Goal: Transaction & Acquisition: Book appointment/travel/reservation

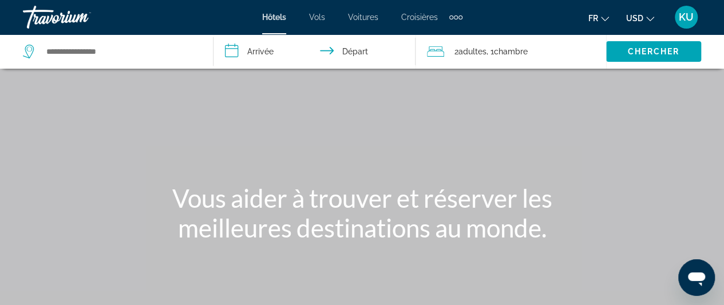
click at [649, 15] on icon "Change currency" at bounding box center [650, 19] width 8 height 8
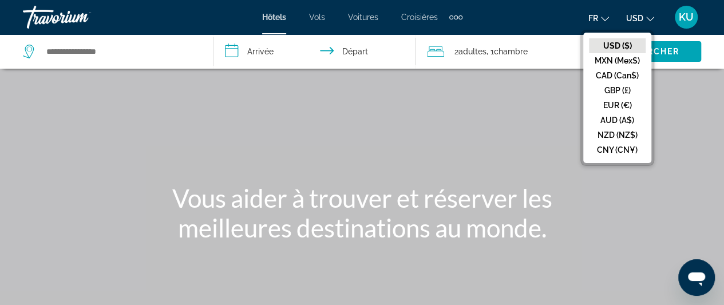
drag, startPoint x: 626, startPoint y: 102, endPoint x: 690, endPoint y: 79, distance: 68.3
click at [690, 79] on div "Main content" at bounding box center [362, 171] width 724 height 343
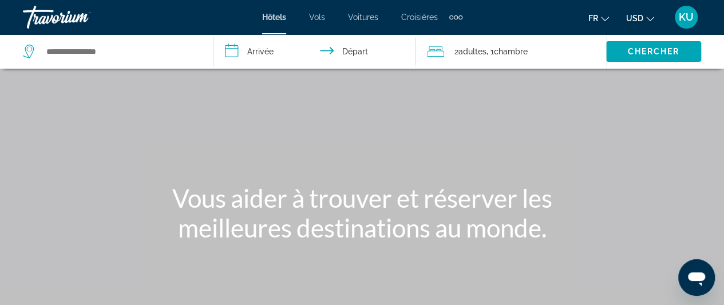
click at [650, 19] on icon "Change currency" at bounding box center [650, 19] width 8 height 8
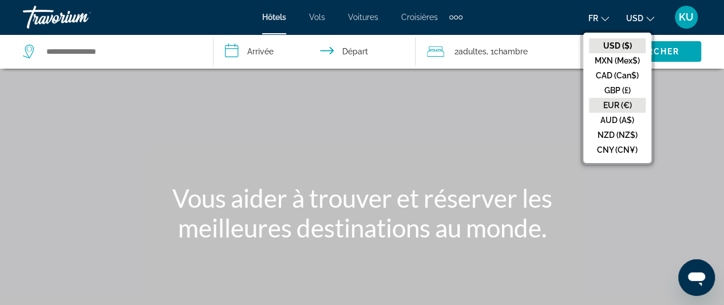
click at [622, 104] on button "EUR (€)" at bounding box center [617, 105] width 57 height 15
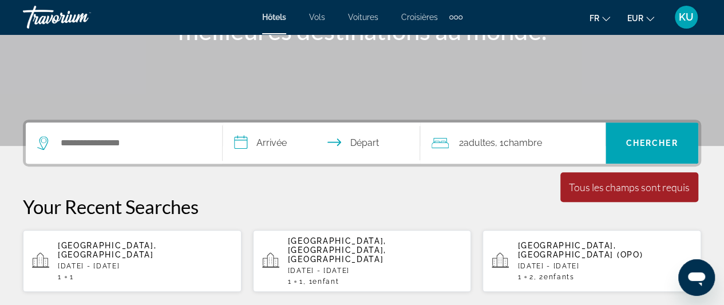
scroll to position [199, 0]
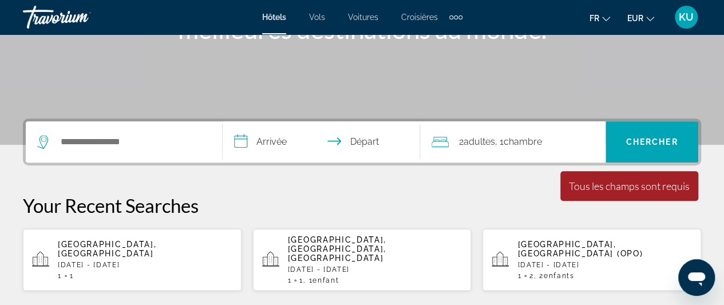
click at [316, 266] on p "[DATE] - [DATE]" at bounding box center [375, 270] width 175 height 8
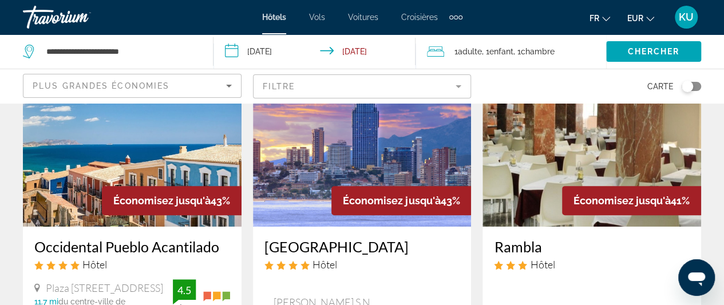
scroll to position [102, 0]
